Goal: Task Accomplishment & Management: Manage account settings

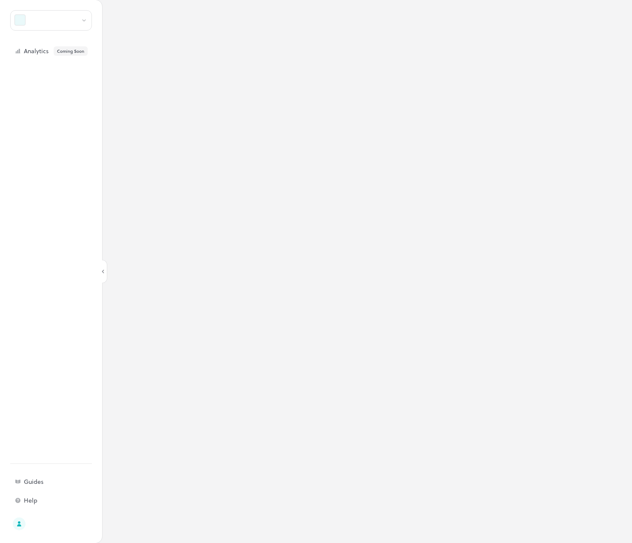
click at [64, 23] on div at bounding box center [51, 20] width 82 height 20
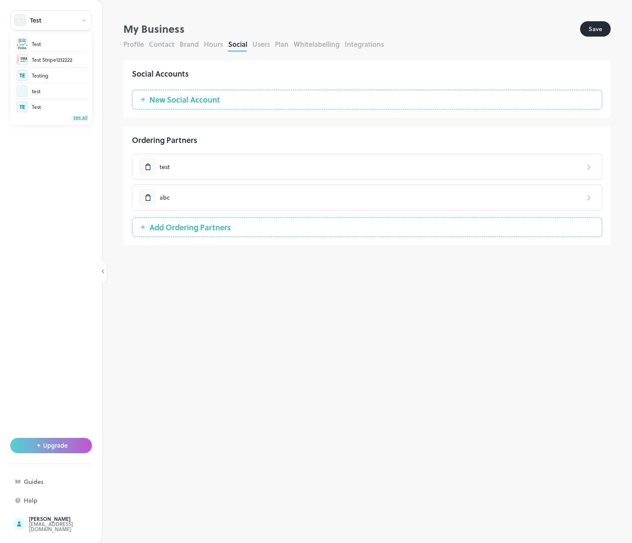
click at [77, 117] on div "See All" at bounding box center [50, 117] width 73 height 6
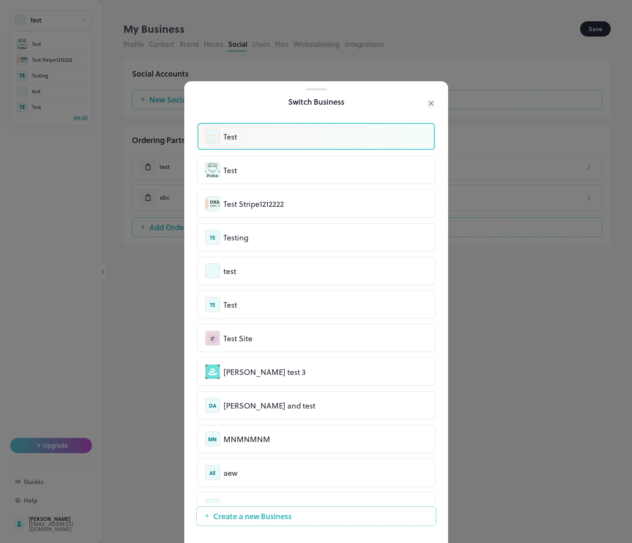
click at [434, 103] on icon at bounding box center [431, 103] width 10 height 10
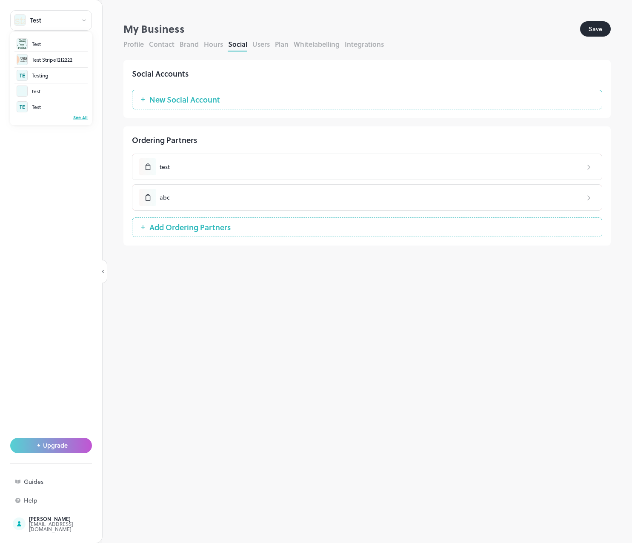
click at [53, 524] on div at bounding box center [316, 271] width 632 height 543
click at [48, 524] on div "[EMAIL_ADDRESS][DOMAIN_NAME]" at bounding box center [69, 526] width 80 height 10
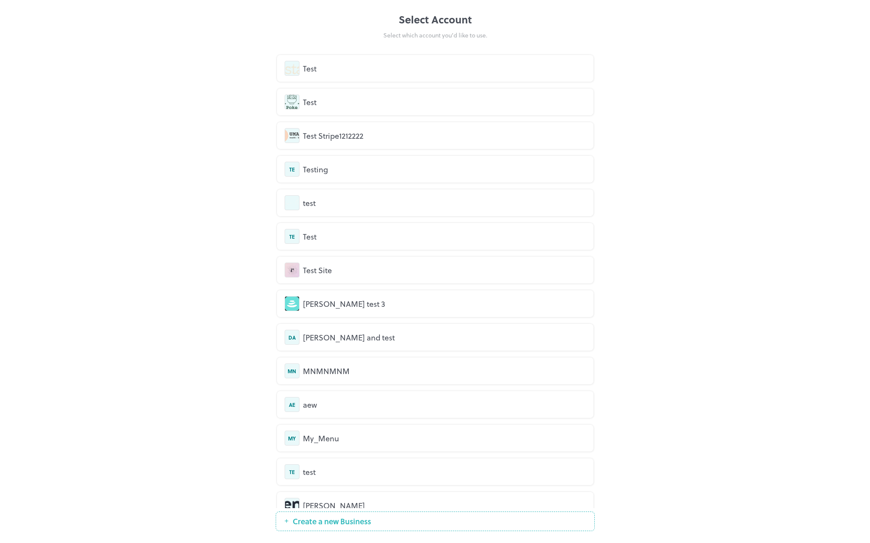
click at [326, 140] on div "Test Stripe1212222" at bounding box center [444, 135] width 283 height 11
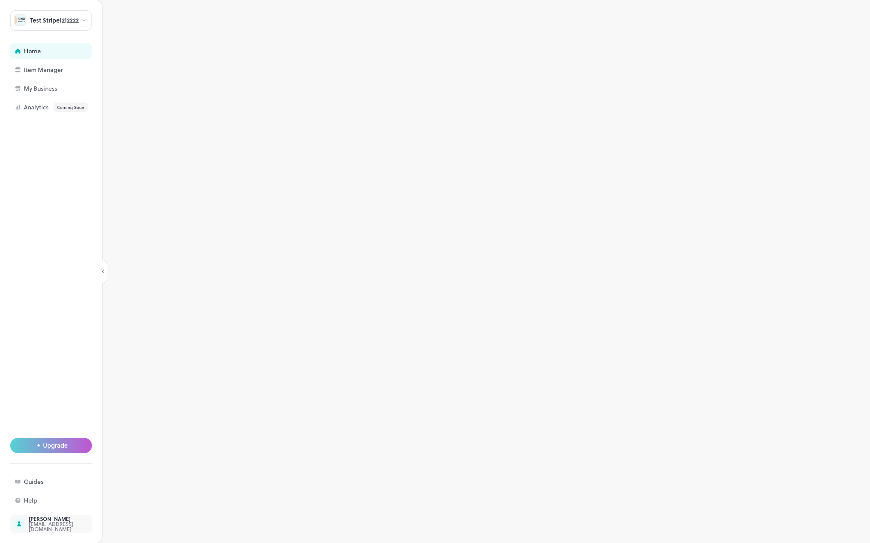
click at [54, 521] on div "duy anh" at bounding box center [69, 518] width 80 height 5
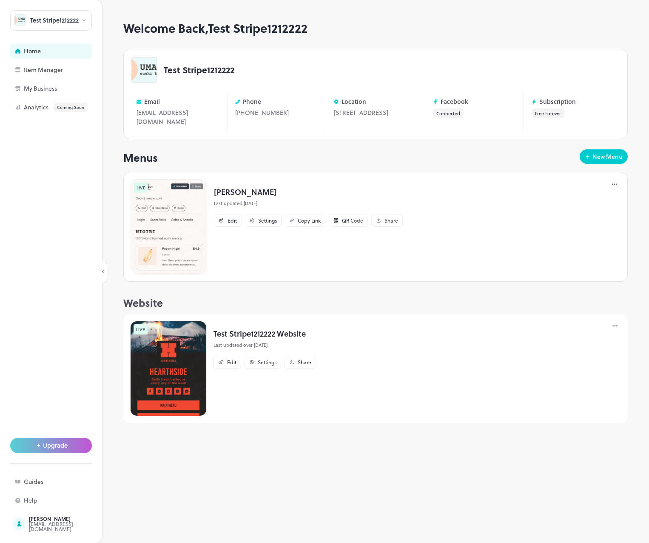
click at [434, 75] on div "Test Stripe1212222" at bounding box center [375, 70] width 488 height 26
click at [40, 89] on div "My Business" at bounding box center [66, 88] width 85 height 6
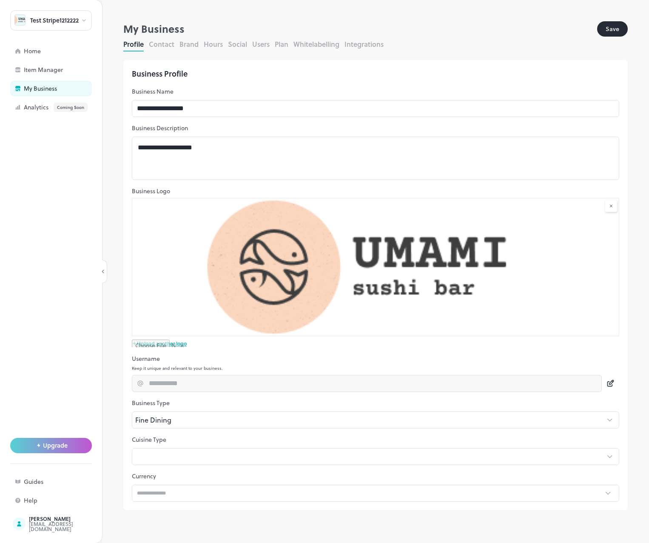
click at [241, 49] on div "Profile Contact Brand Hours Social Users Plan Whitelabelling Integrations" at bounding box center [375, 45] width 504 height 12
click at [239, 44] on button "Social" at bounding box center [237, 44] width 19 height 10
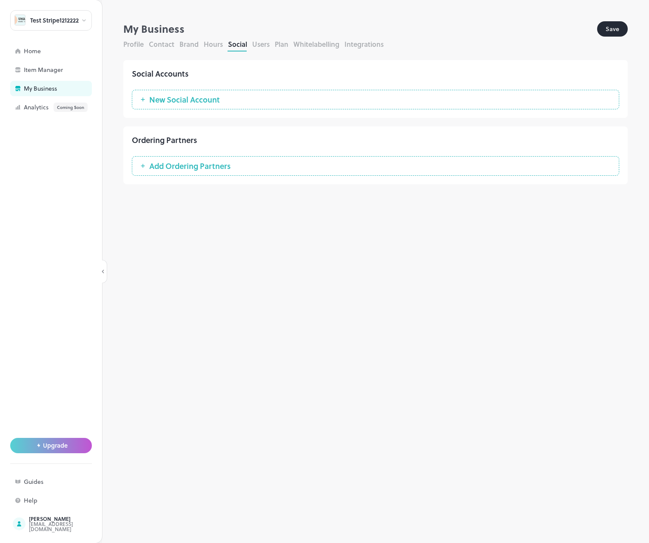
click at [220, 105] on button "New Social Account" at bounding box center [375, 100] width 487 height 20
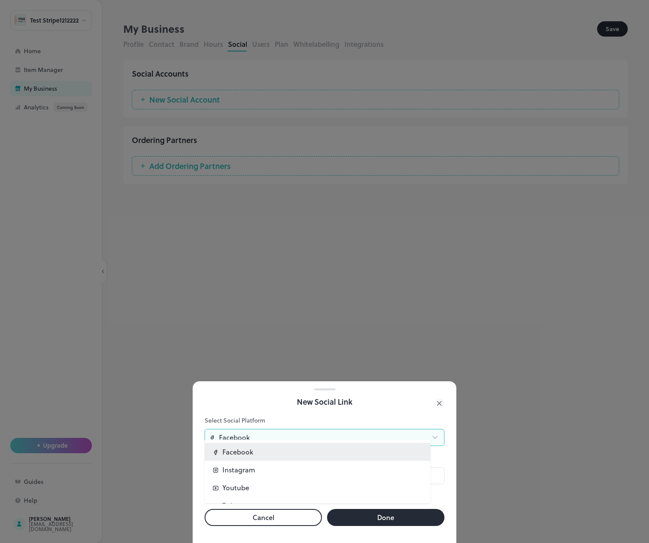
click at [253, 437] on body "**********" at bounding box center [324, 271] width 649 height 543
click at [255, 435] on div at bounding box center [324, 271] width 649 height 543
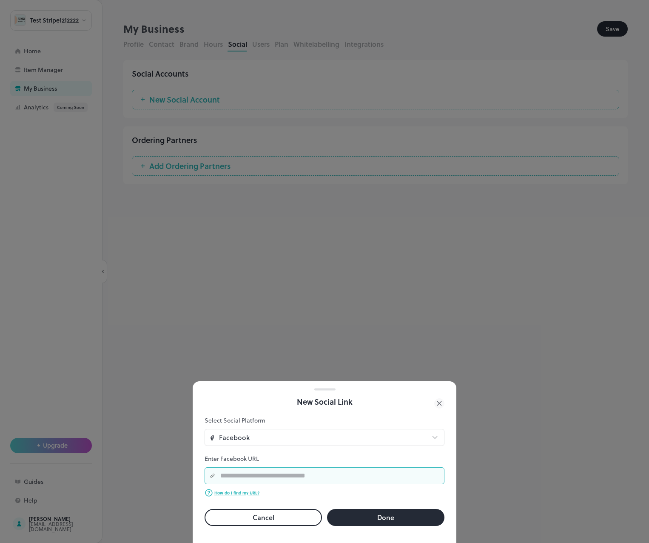
click at [265, 473] on input "text" at bounding box center [329, 475] width 229 height 17
type input "****"
click at [396, 512] on button "Done" at bounding box center [385, 517] width 117 height 17
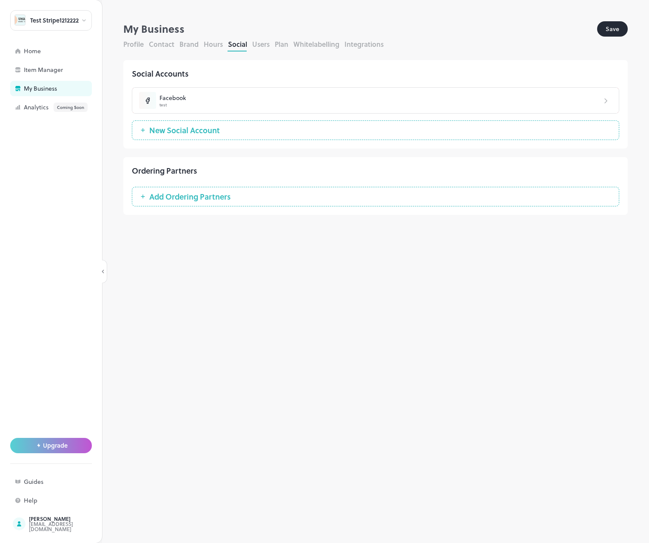
click at [162, 16] on div "**********" at bounding box center [375, 271] width 547 height 543
click at [496, 94] on div "Facebook" at bounding box center [380, 98] width 442 height 9
